Goal: Transaction & Acquisition: Purchase product/service

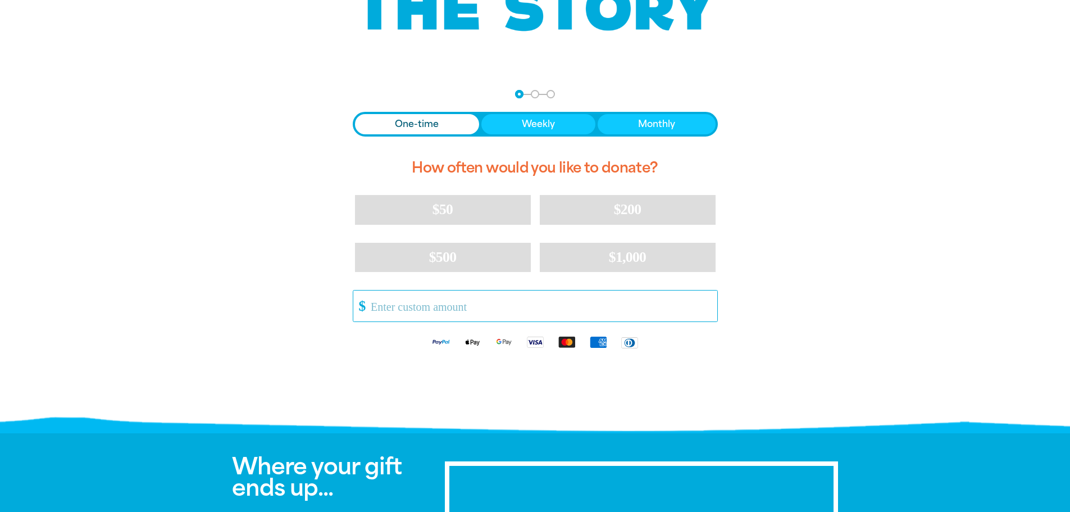
click at [478, 304] on input "Other Amount" at bounding box center [540, 305] width 354 height 31
click at [554, 305] on input "Other Amount" at bounding box center [540, 305] width 354 height 31
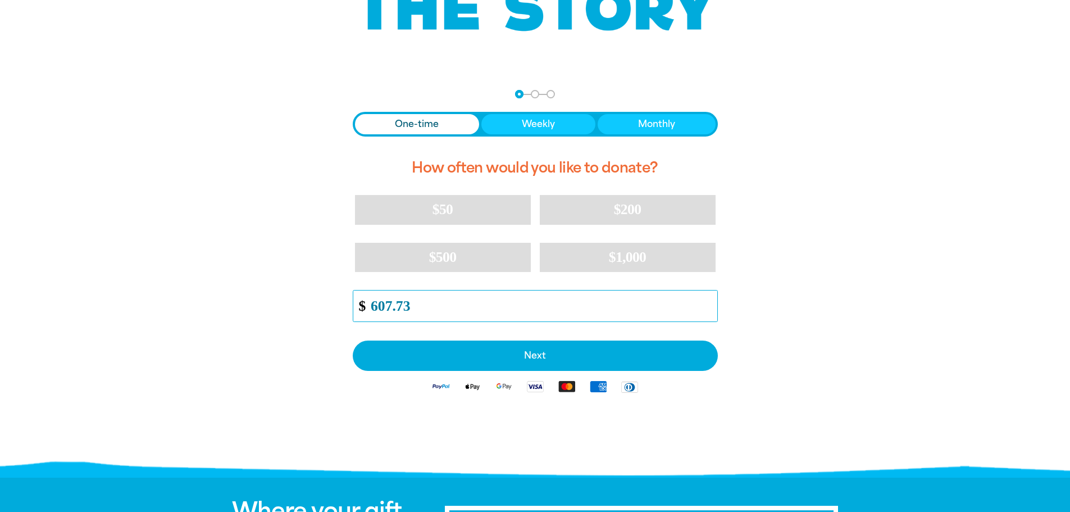
type input "607.73"
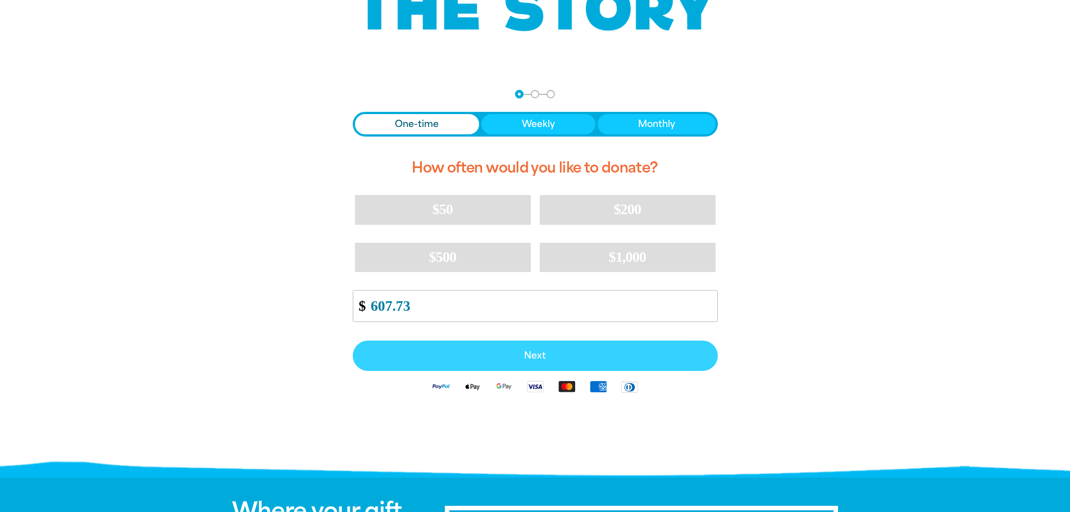
click at [555, 346] on button "Next" at bounding box center [535, 355] width 365 height 30
select select "AU"
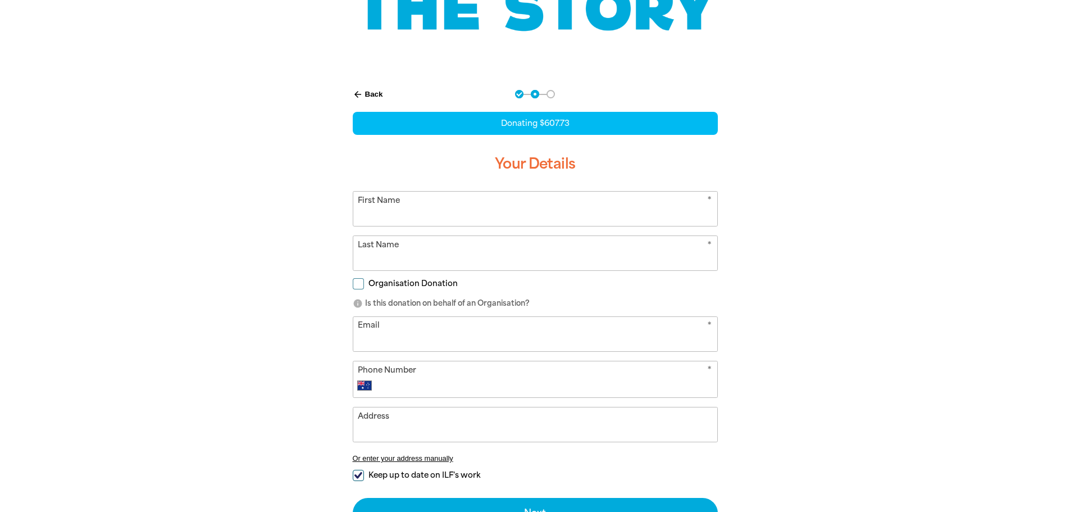
click at [415, 284] on span "Organisation Donation" at bounding box center [412, 283] width 89 height 11
click at [364, 284] on input "Organisation Donation" at bounding box center [358, 283] width 11 height 11
checkbox input "true"
select select "AU"
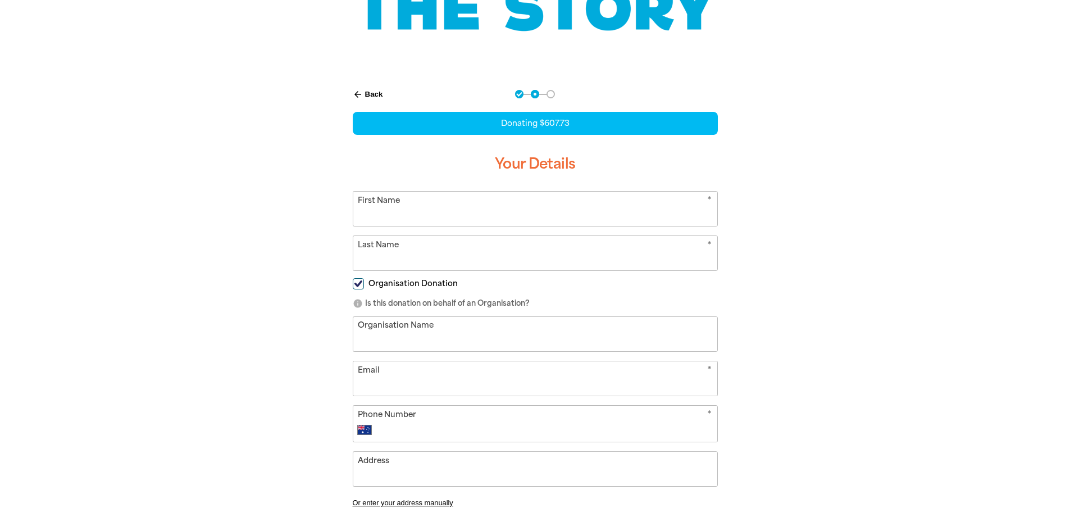
drag, startPoint x: 498, startPoint y: 215, endPoint x: 521, endPoint y: 215, distance: 23.0
click at [499, 215] on input "First Name" at bounding box center [535, 208] width 364 height 34
type input "[PERSON_NAME]"
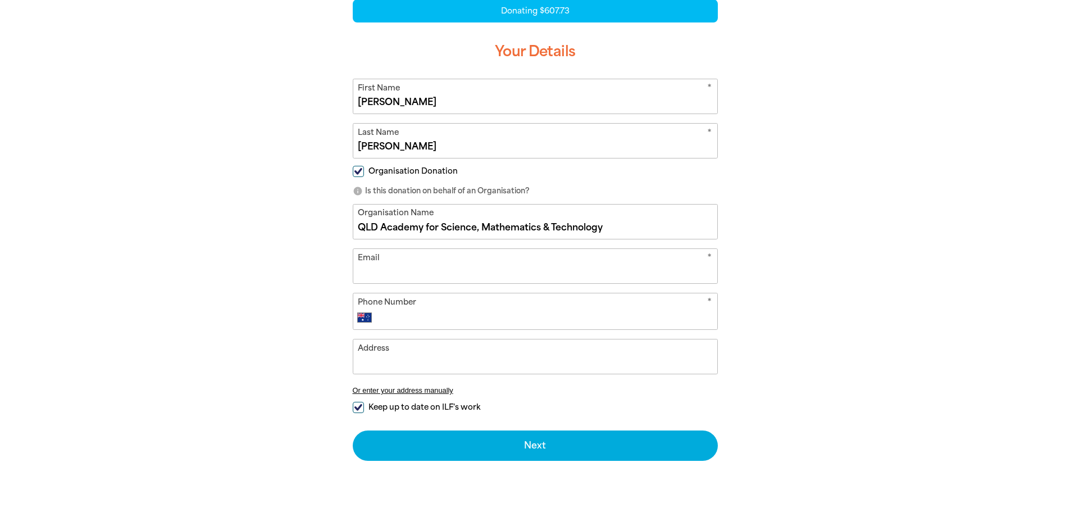
type input "QLD Academy for Science, Mathematics & Technology"
type input "[EMAIL_ADDRESS][DOMAIN_NAME]"
type input "4"
type input "0"
type input "[PHONE_NUMBER]"
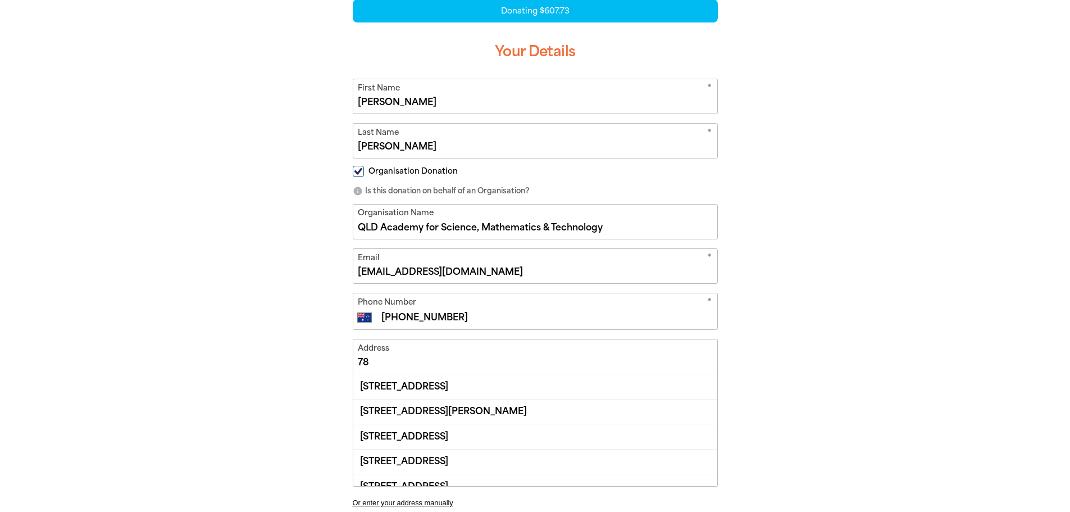
type input "7"
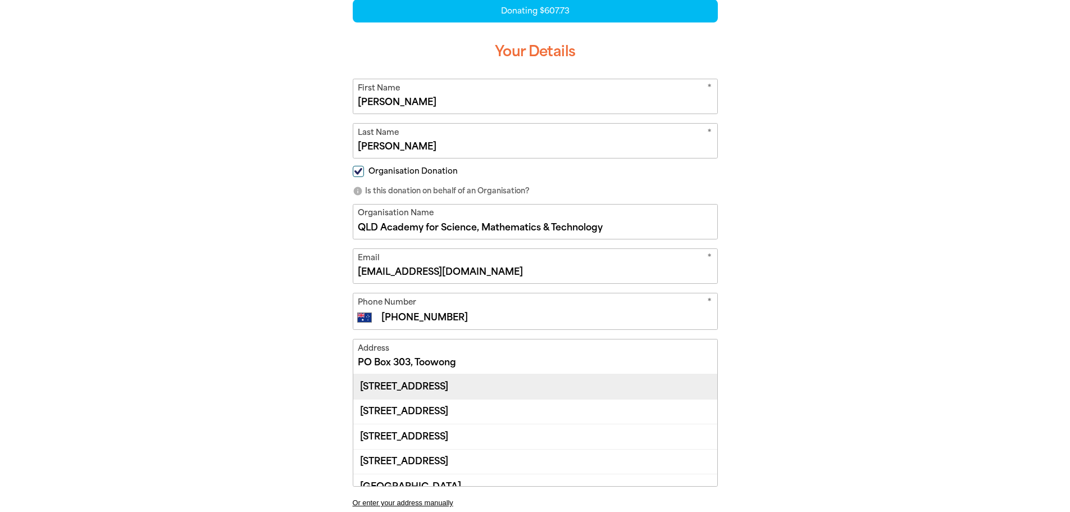
click at [454, 381] on div "[STREET_ADDRESS]" at bounding box center [535, 386] width 364 height 24
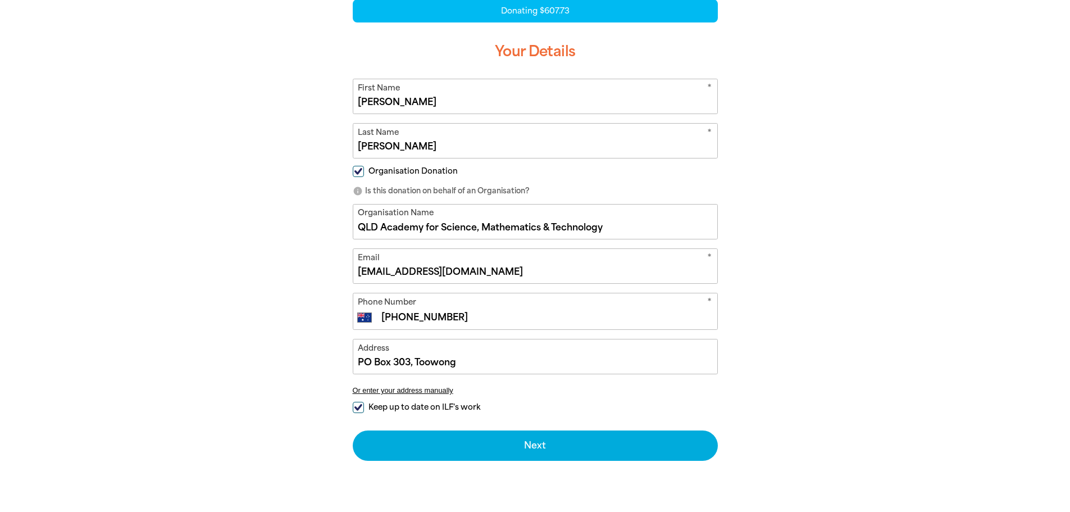
type input "[STREET_ADDRESS]"
click at [239, 367] on div "arrow_back Back Step 1 Step 2 Step 3 Donating $607.73 Your Details * First Name…" at bounding box center [535, 247] width 674 height 567
click at [403, 404] on span "Keep up to date on ILF's work" at bounding box center [424, 406] width 112 height 11
click at [364, 404] on input "Keep up to date on ILF's work" at bounding box center [358, 406] width 11 height 11
checkbox input "false"
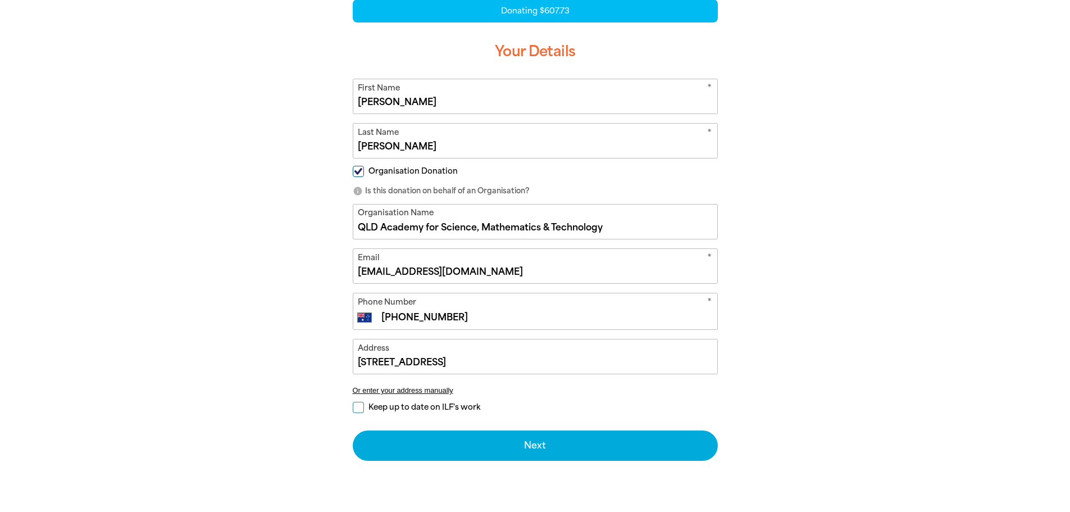
click at [231, 401] on div "arrow_back Back Step 1 Step 2 Step 3 Donating $607.73 Your Details * First Name…" at bounding box center [535, 247] width 674 height 567
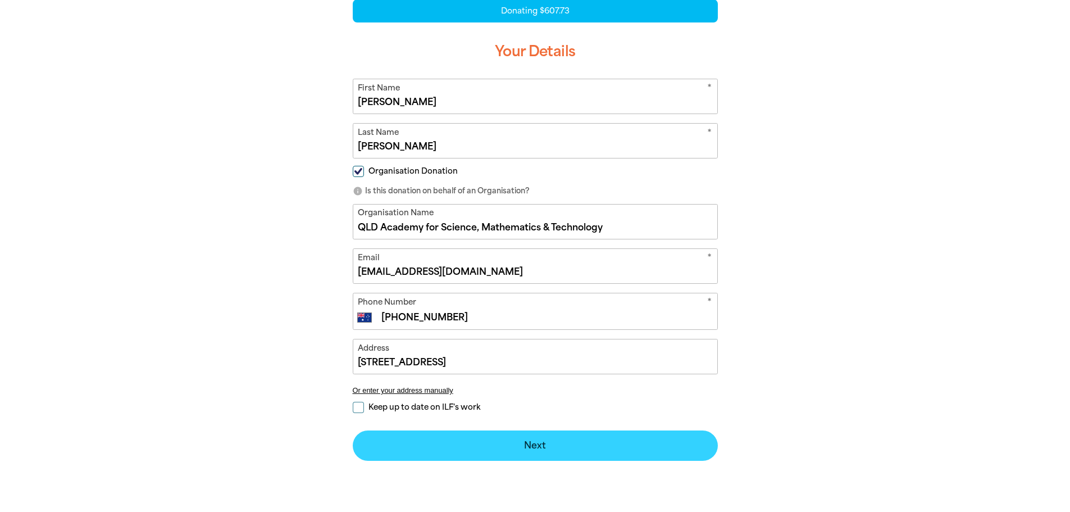
click at [509, 437] on button "Next chevron_right" at bounding box center [535, 445] width 365 height 30
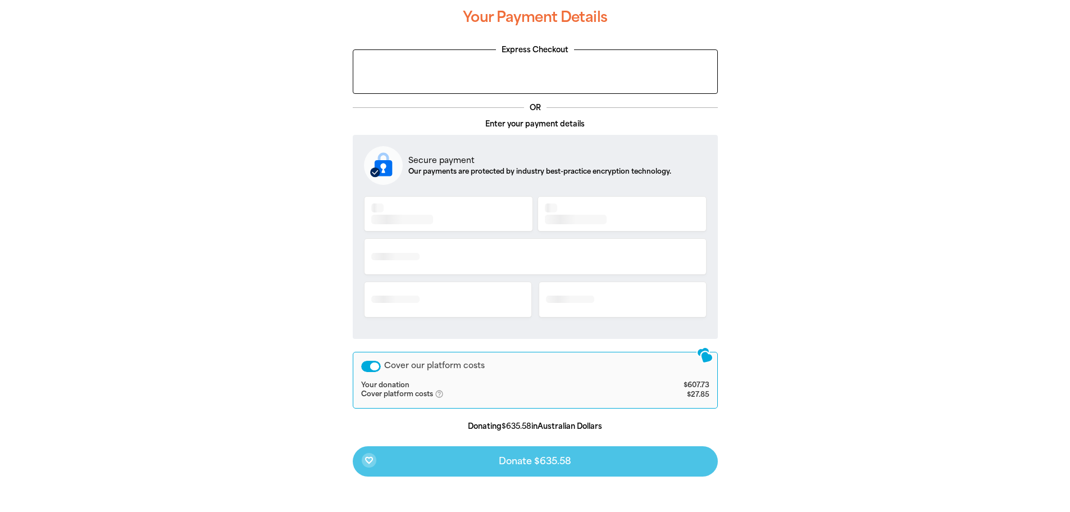
scroll to position [244, 0]
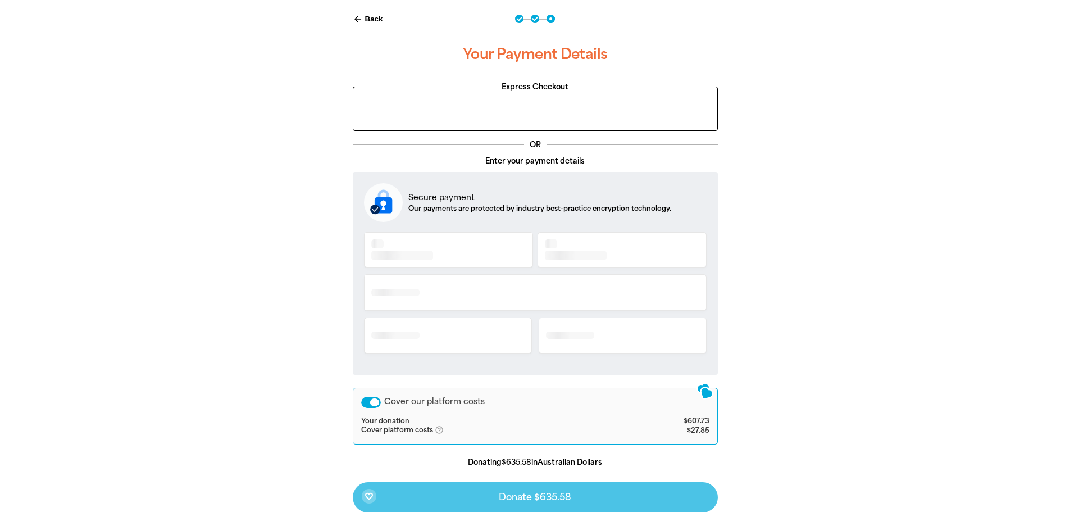
click at [895, 225] on div at bounding box center [535, 291] width 1070 height 581
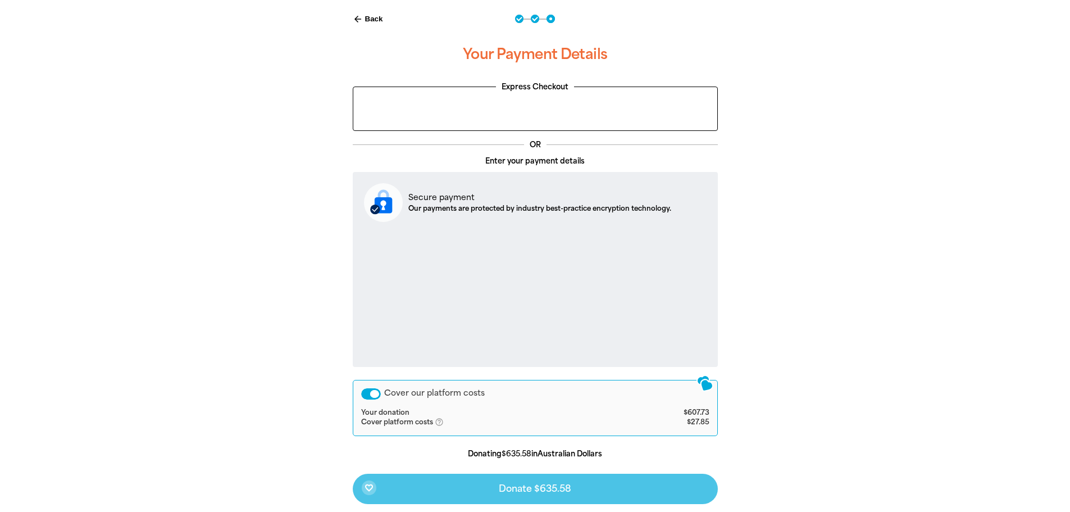
click at [378, 394] on div "Cover our platform costs" at bounding box center [371, 393] width 20 height 11
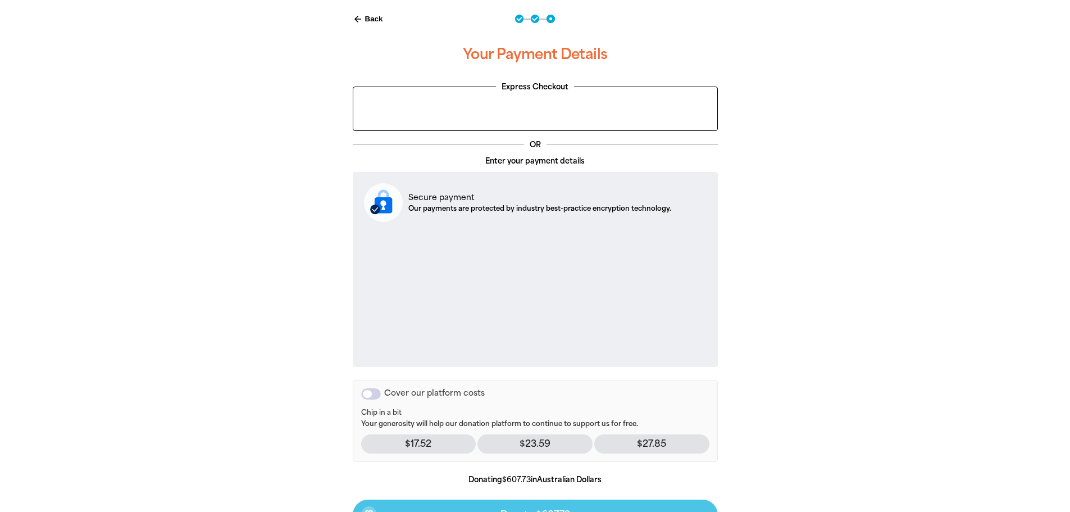
click at [773, 298] on div "arrow_back Back Step 1 Step 2 Step 3 Your Payment Details Express Checkout OR E…" at bounding box center [535, 300] width 674 height 599
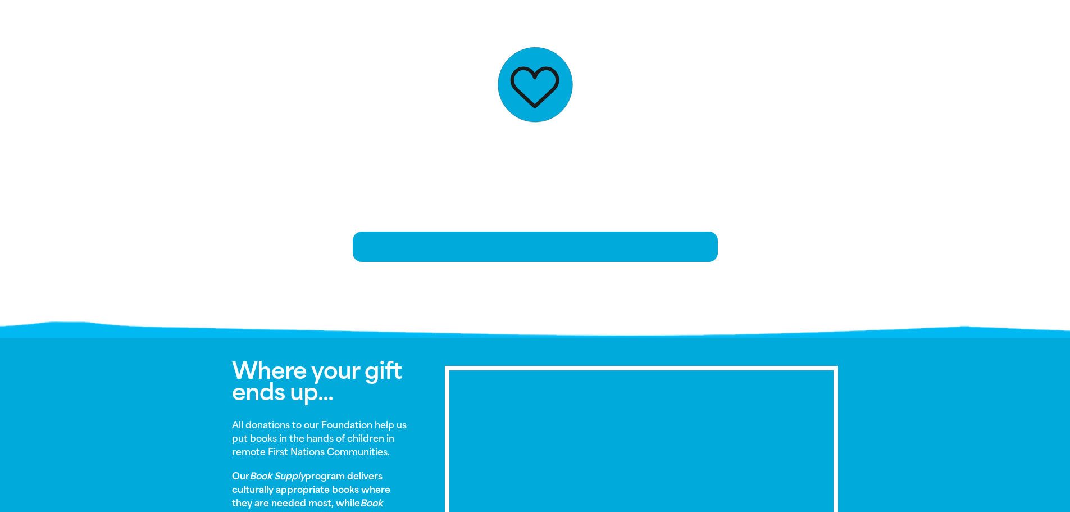
scroll to position [229, 0]
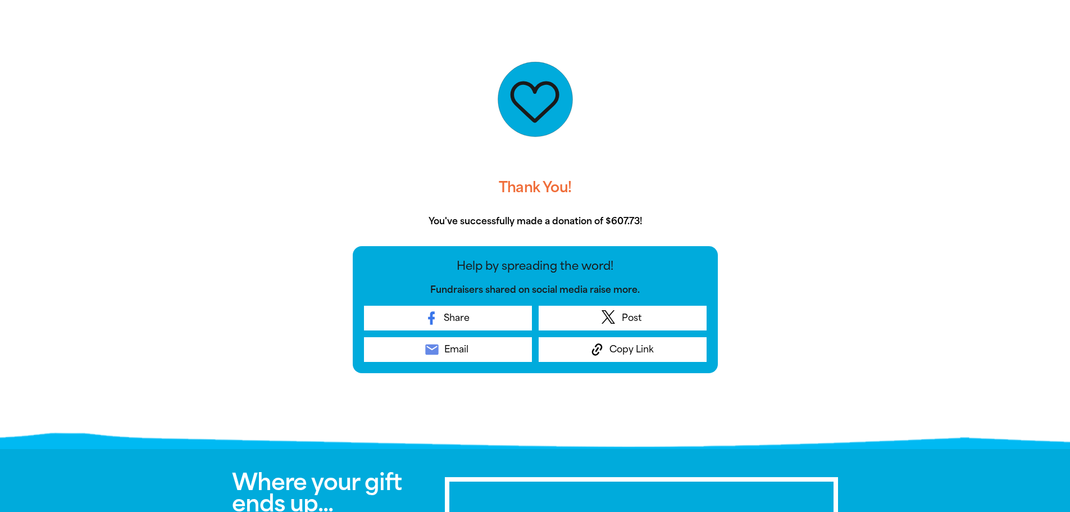
click at [850, 398] on div "Thank You! You've successfully made a donation of $607.73! Help by spreading th…" at bounding box center [535, 229] width 674 height 428
